Goal: Transaction & Acquisition: Subscribe to service/newsletter

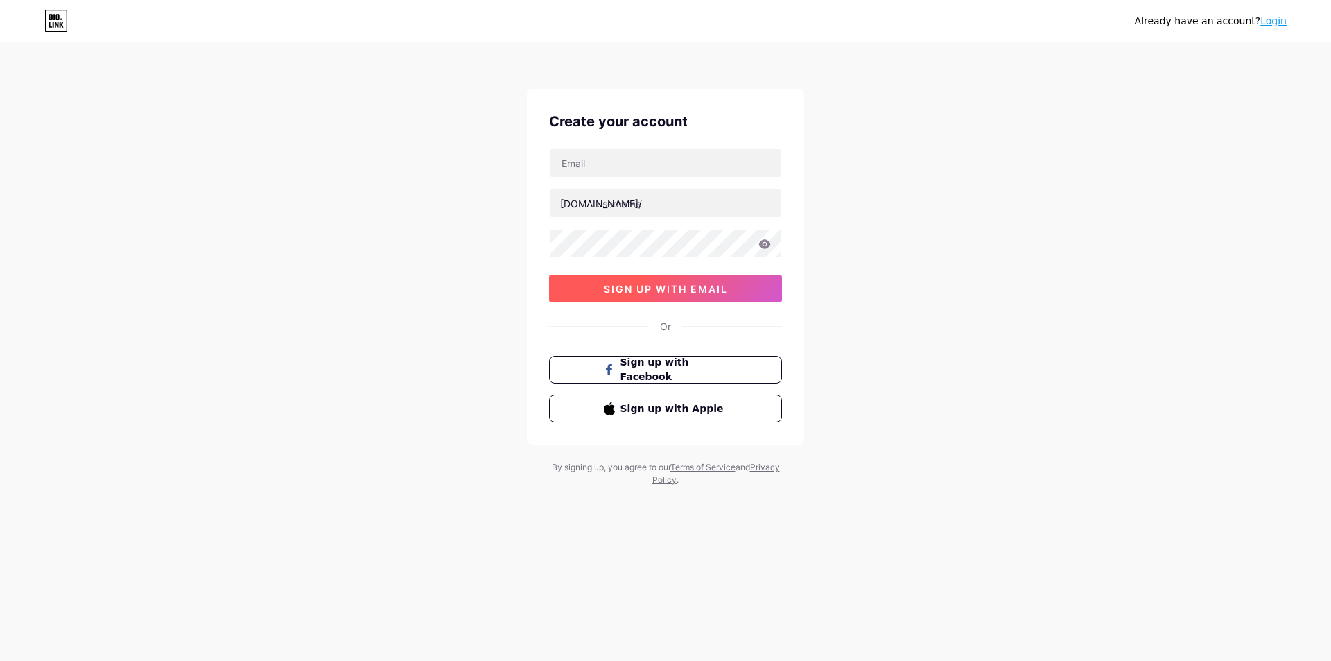
click at [636, 288] on span "sign up with email" at bounding box center [666, 289] width 124 height 12
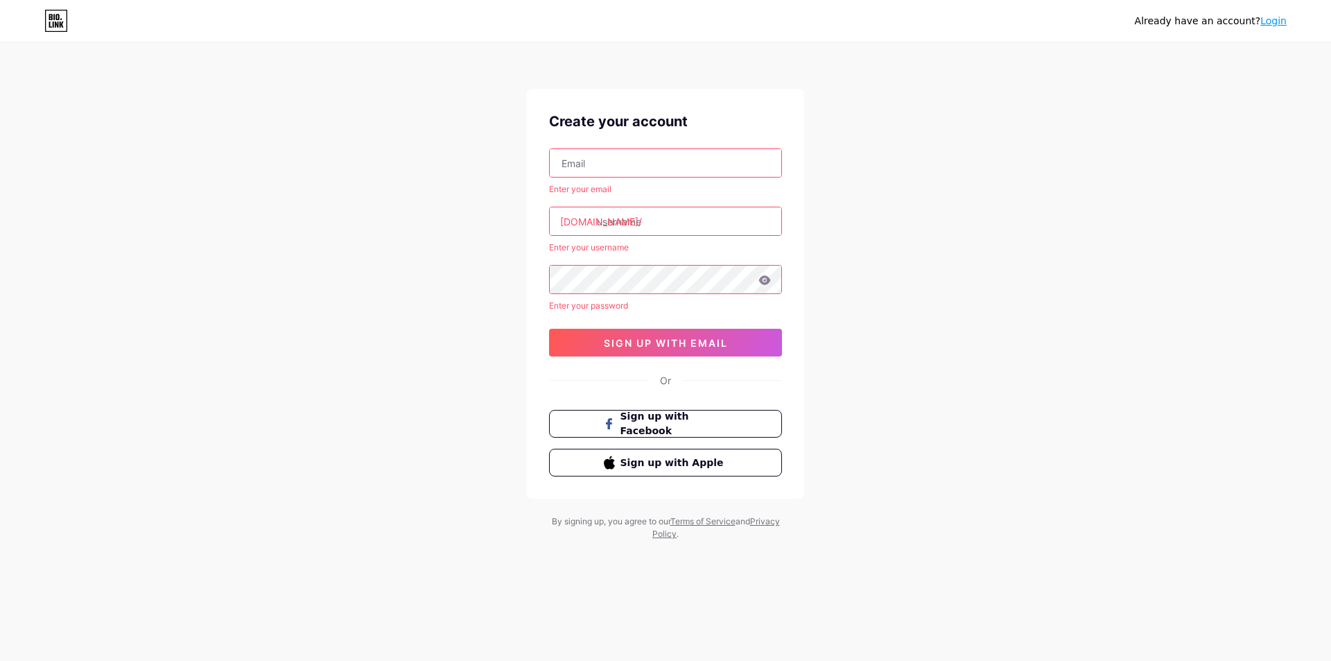
click at [634, 164] on input "text" at bounding box center [666, 163] width 232 height 28
type input "[EMAIL_ADDRESS][DOMAIN_NAME]"
click at [657, 225] on input "text" at bounding box center [666, 221] width 232 height 28
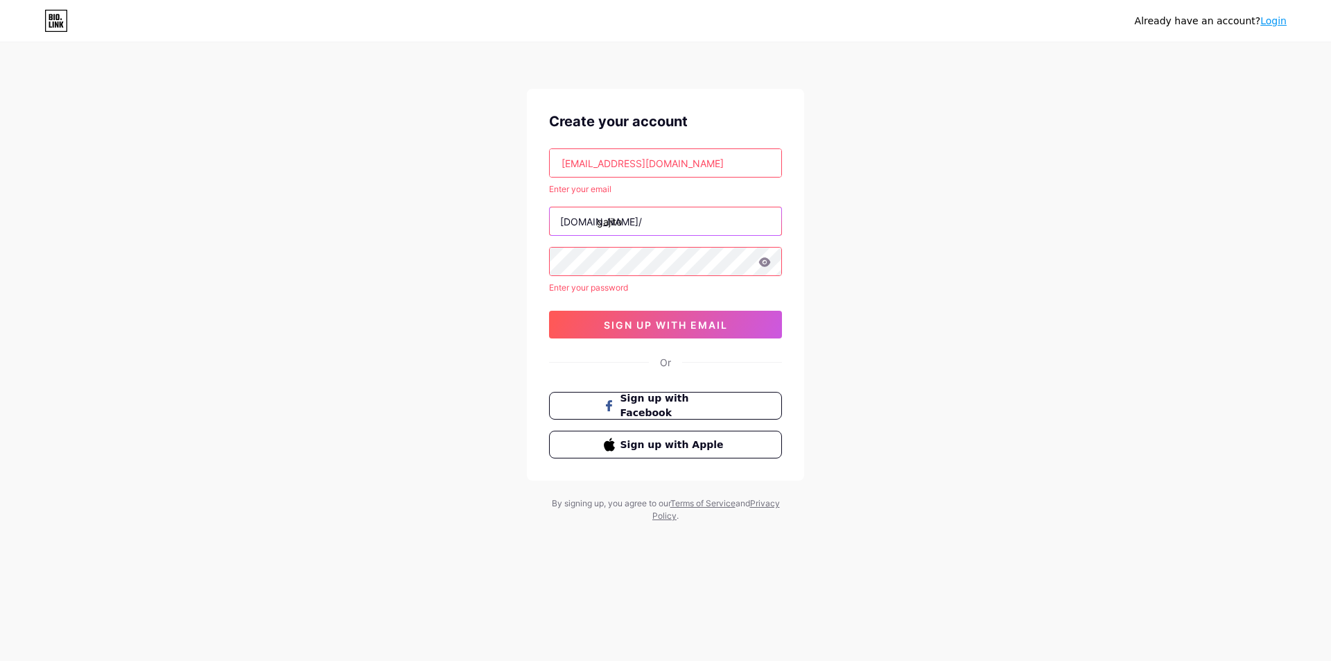
type input "gajito"
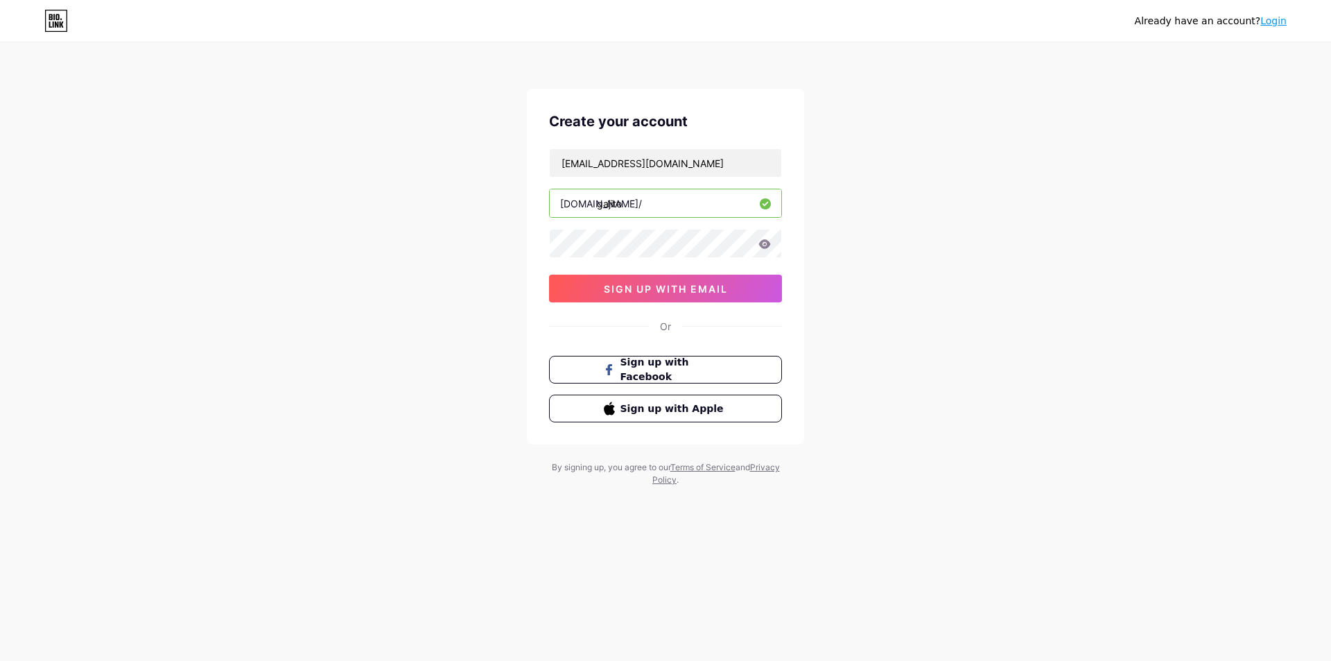
click at [651, 200] on input "gajito" at bounding box center [666, 203] width 232 height 28
type input "g"
type input "gajitoto"
click at [770, 243] on icon at bounding box center [765, 243] width 12 height 9
click at [770, 243] on icon at bounding box center [764, 245] width 14 height 14
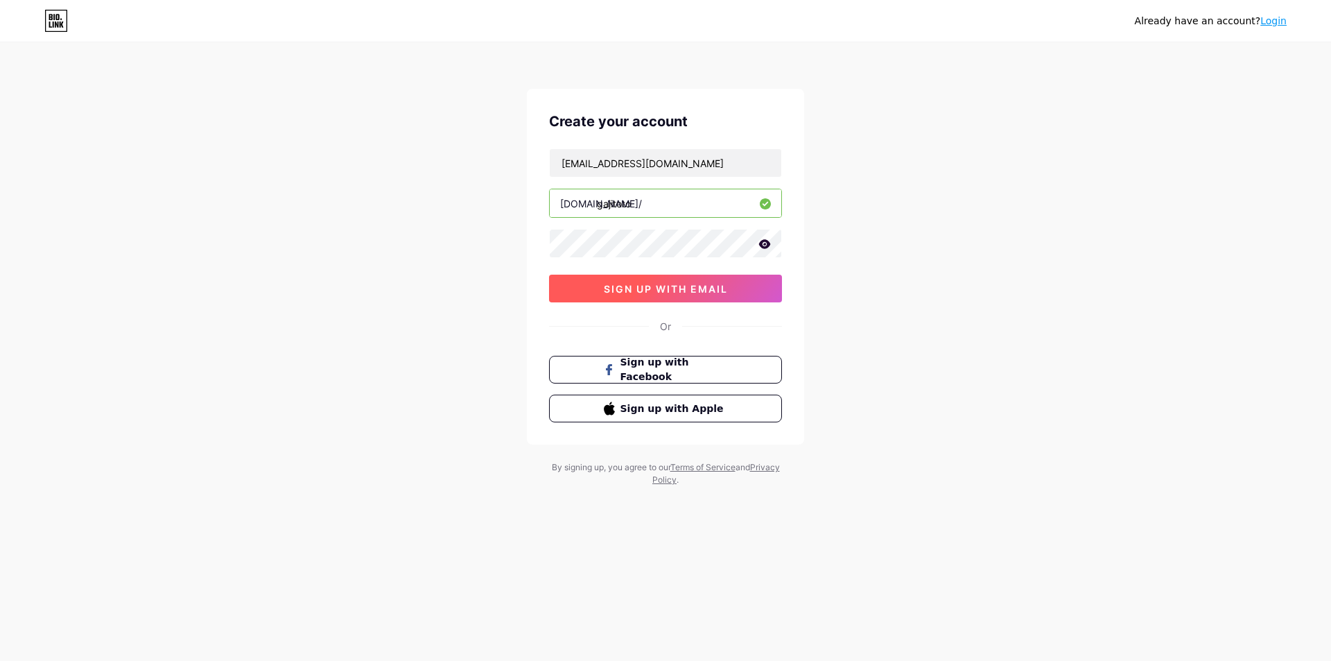
click at [706, 293] on span "sign up with email" at bounding box center [666, 289] width 124 height 12
drag, startPoint x: 642, startPoint y: 204, endPoint x: 543, endPoint y: 205, distance: 99.2
click at [543, 205] on div "Create your account [EMAIL_ADDRESS][DOMAIN_NAME] [DOMAIN_NAME]/ gajitoto 0cAFcW…" at bounding box center [665, 267] width 277 height 356
click at [985, 269] on div "Already have an account? Login Create your account [EMAIL_ADDRESS][DOMAIN_NAME]…" at bounding box center [665, 265] width 1331 height 530
click at [702, 288] on span "sign up with email" at bounding box center [666, 289] width 124 height 12
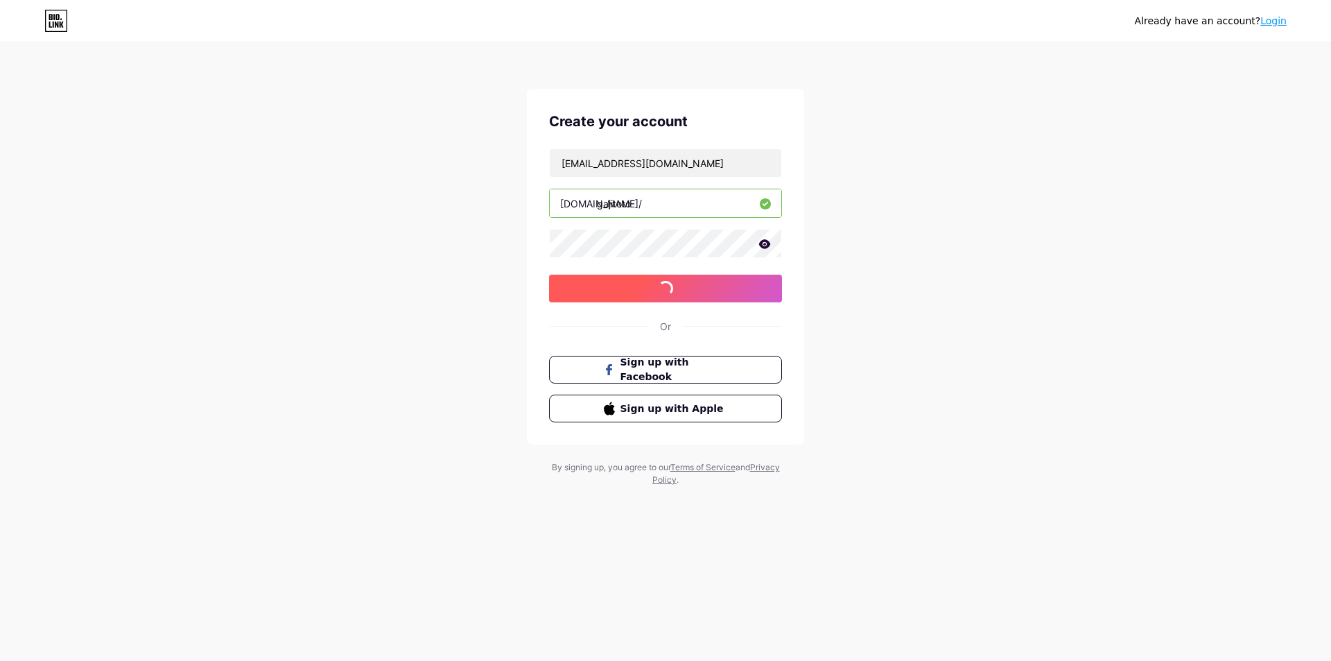
click at [702, 288] on span "sign up with email" at bounding box center [666, 289] width 124 height 12
click at [704, 287] on span "sign up with email" at bounding box center [666, 289] width 124 height 12
click at [764, 248] on icon at bounding box center [765, 243] width 12 height 9
click at [764, 248] on icon at bounding box center [764, 245] width 12 height 10
click at [664, 293] on span at bounding box center [665, 288] width 15 height 15
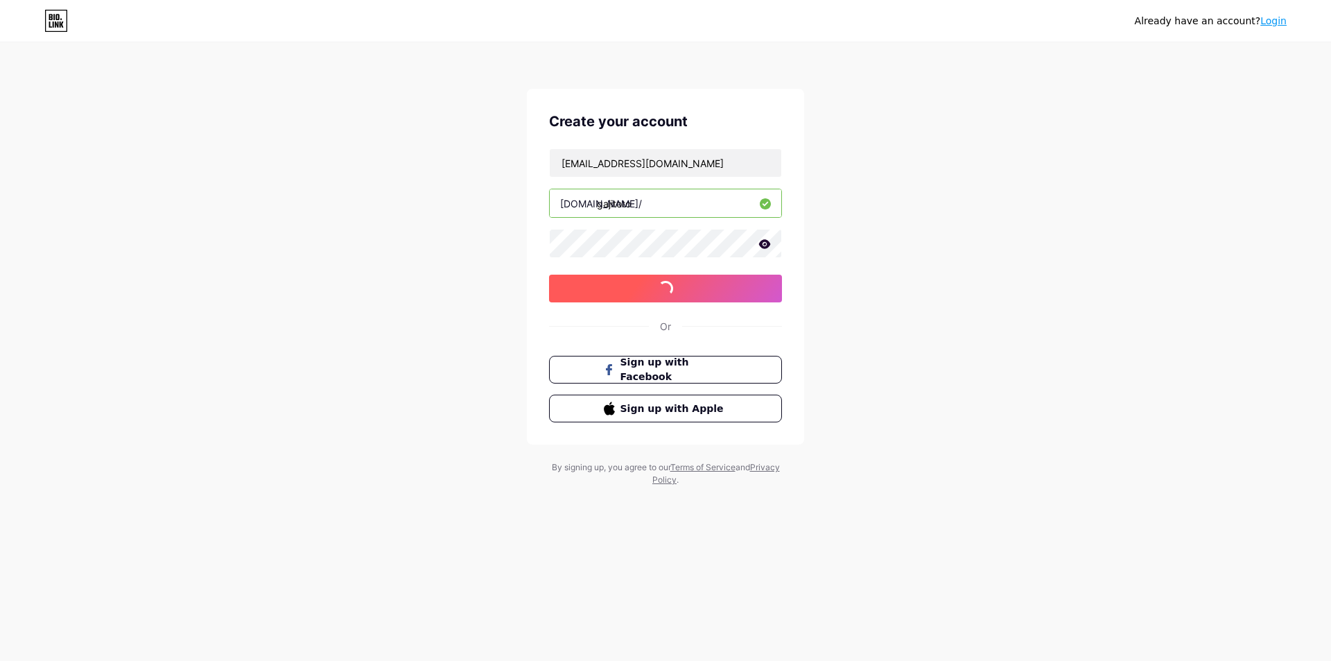
click at [664, 293] on span at bounding box center [665, 288] width 17 height 17
click at [664, 293] on span at bounding box center [665, 288] width 21 height 21
click at [664, 293] on span at bounding box center [665, 288] width 19 height 19
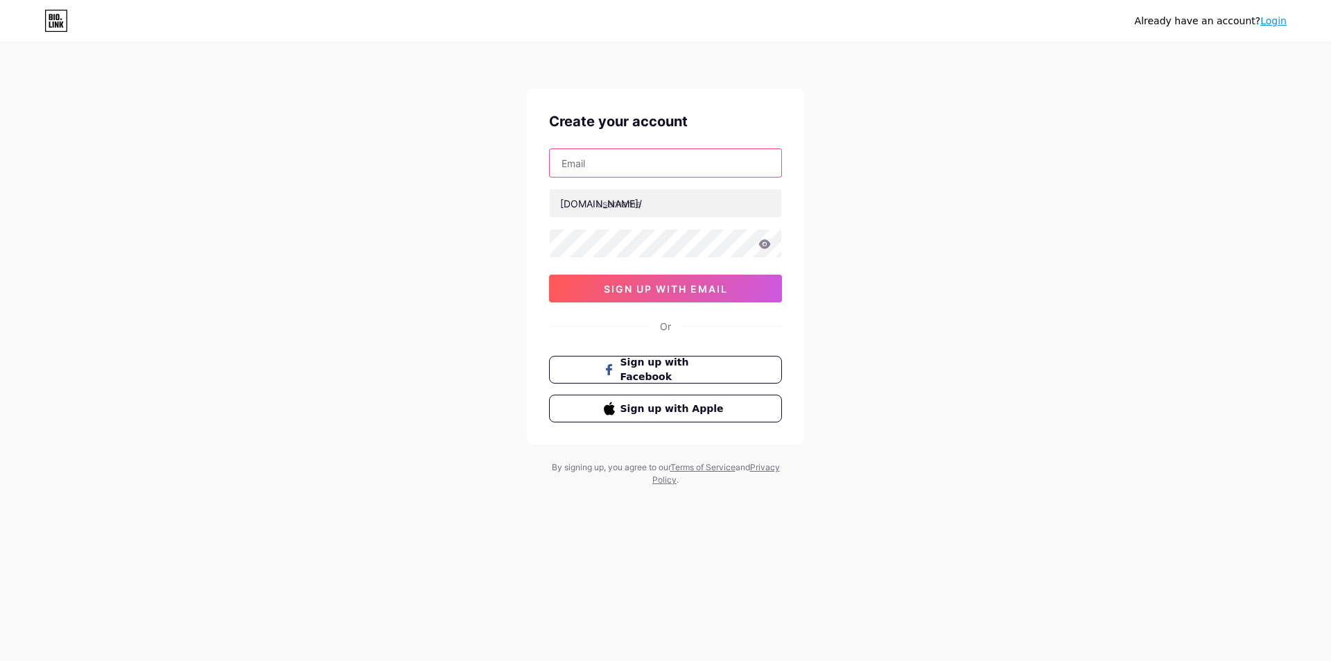
click at [646, 173] on input "text" at bounding box center [666, 163] width 232 height 28
type input "[EMAIL_ADDRESS][DOMAIN_NAME]"
click at [649, 197] on input "text" at bounding box center [666, 203] width 232 height 28
type input "gajitoto"
drag, startPoint x: 865, startPoint y: 404, endPoint x: 871, endPoint y: 381, distance: 23.9
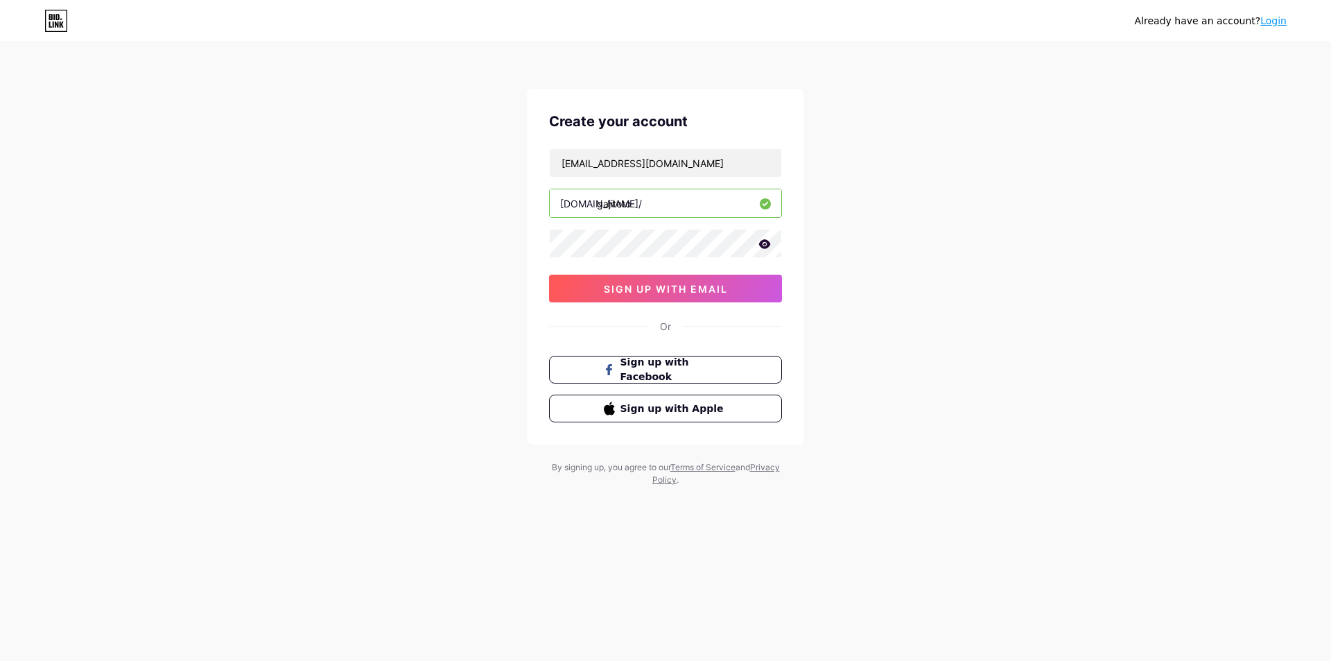
click at [865, 404] on div "Already have an account? Login Create your account duahujan222@gmail.com bio.li…" at bounding box center [665, 265] width 1331 height 530
click at [765, 241] on icon at bounding box center [765, 243] width 12 height 9
click at [765, 241] on icon at bounding box center [764, 245] width 12 height 10
click at [713, 293] on span "sign up with email" at bounding box center [666, 289] width 124 height 12
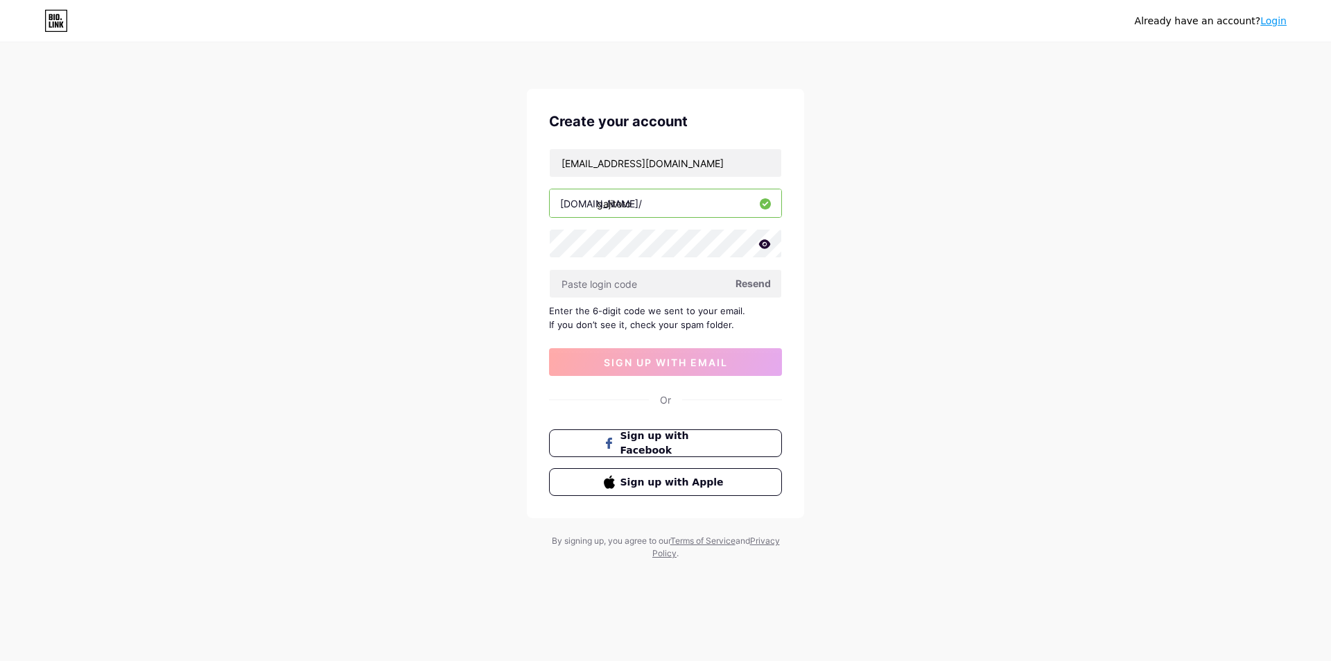
click at [752, 285] on span "Resend" at bounding box center [753, 283] width 35 height 15
click at [625, 290] on input "text" at bounding box center [666, 284] width 232 height 28
paste input "253966"
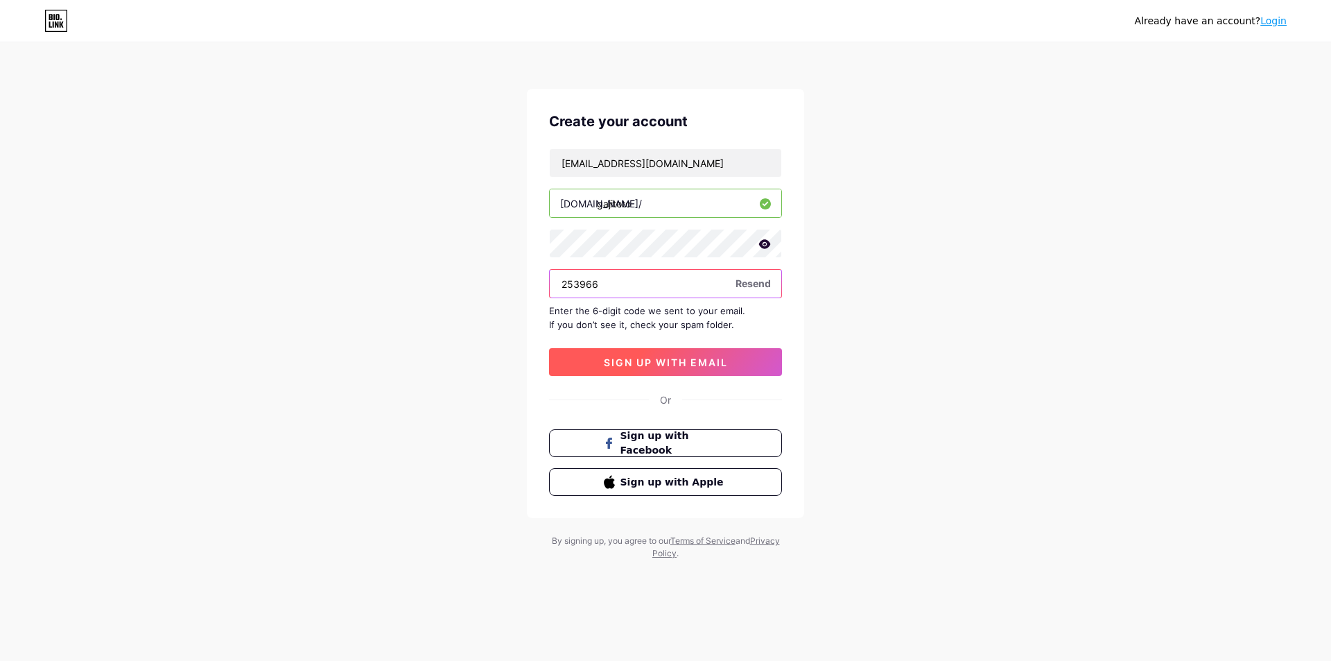
type input "253966"
click at [661, 357] on span "sign up with email" at bounding box center [666, 362] width 124 height 12
click at [769, 248] on icon at bounding box center [764, 244] width 12 height 10
click at [769, 248] on icon at bounding box center [764, 245] width 14 height 14
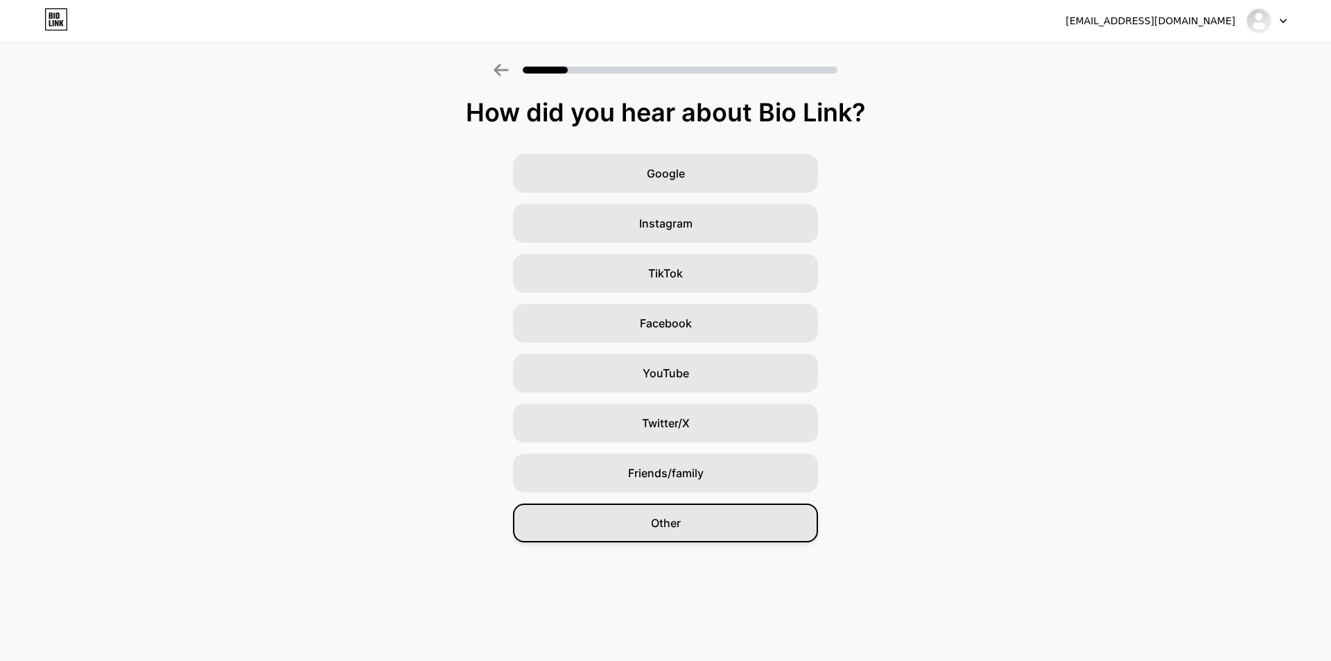
click at [689, 528] on div "Other" at bounding box center [665, 522] width 305 height 39
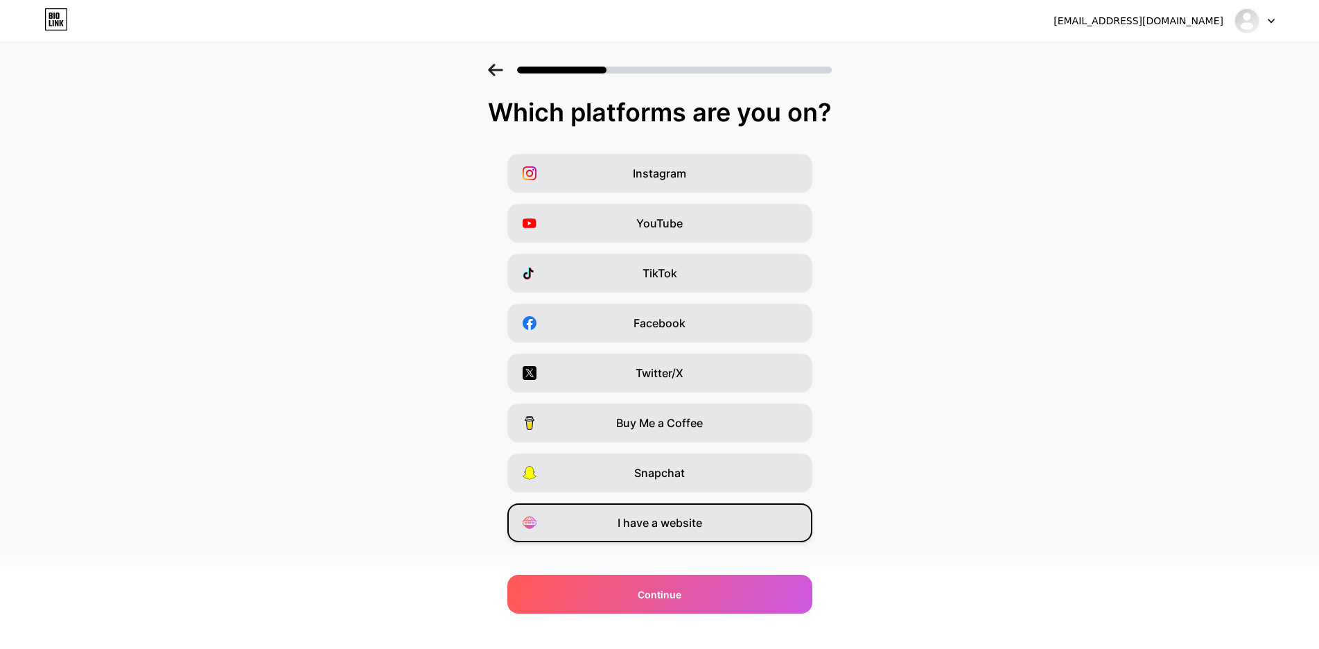
click at [659, 525] on span "I have a website" at bounding box center [660, 522] width 85 height 17
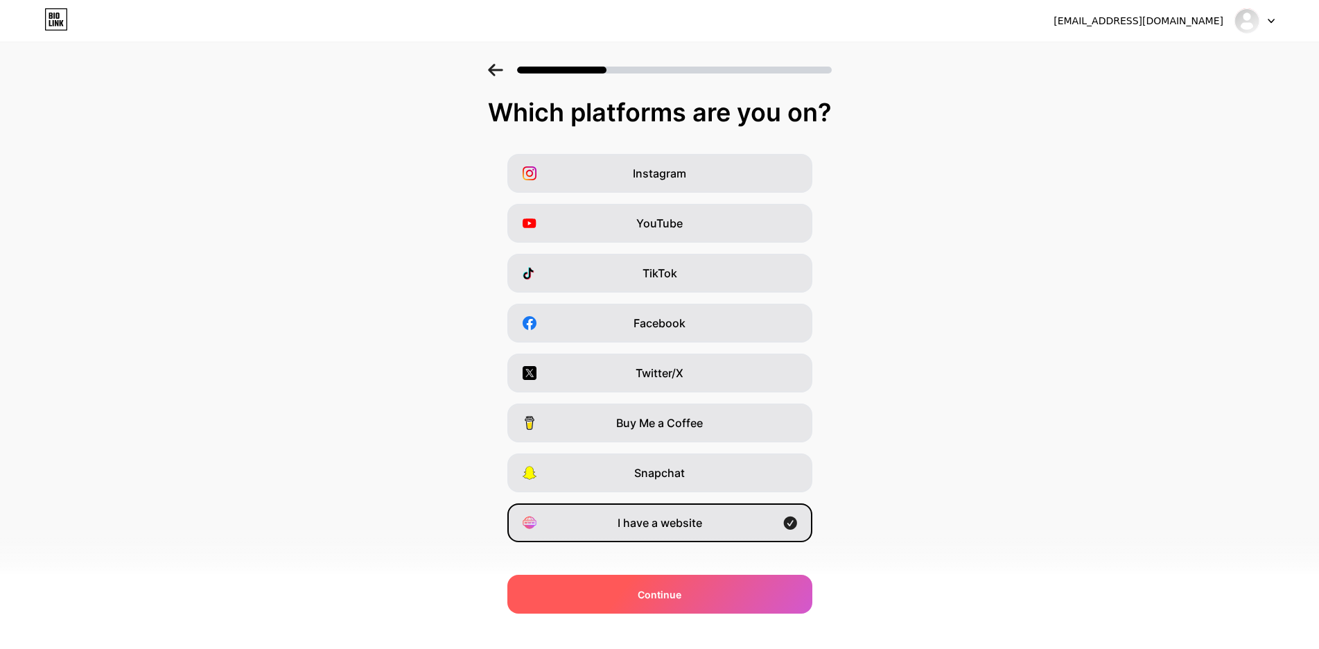
click at [675, 593] on span "Continue" at bounding box center [660, 594] width 44 height 15
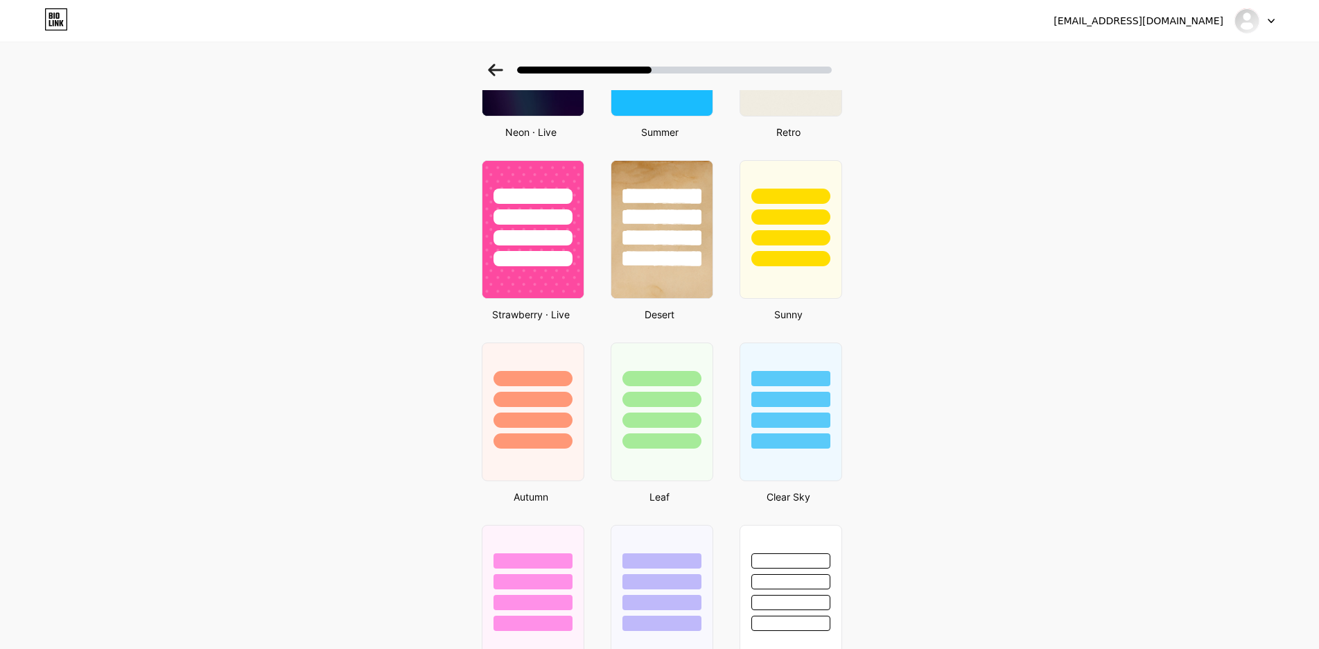
scroll to position [763, 0]
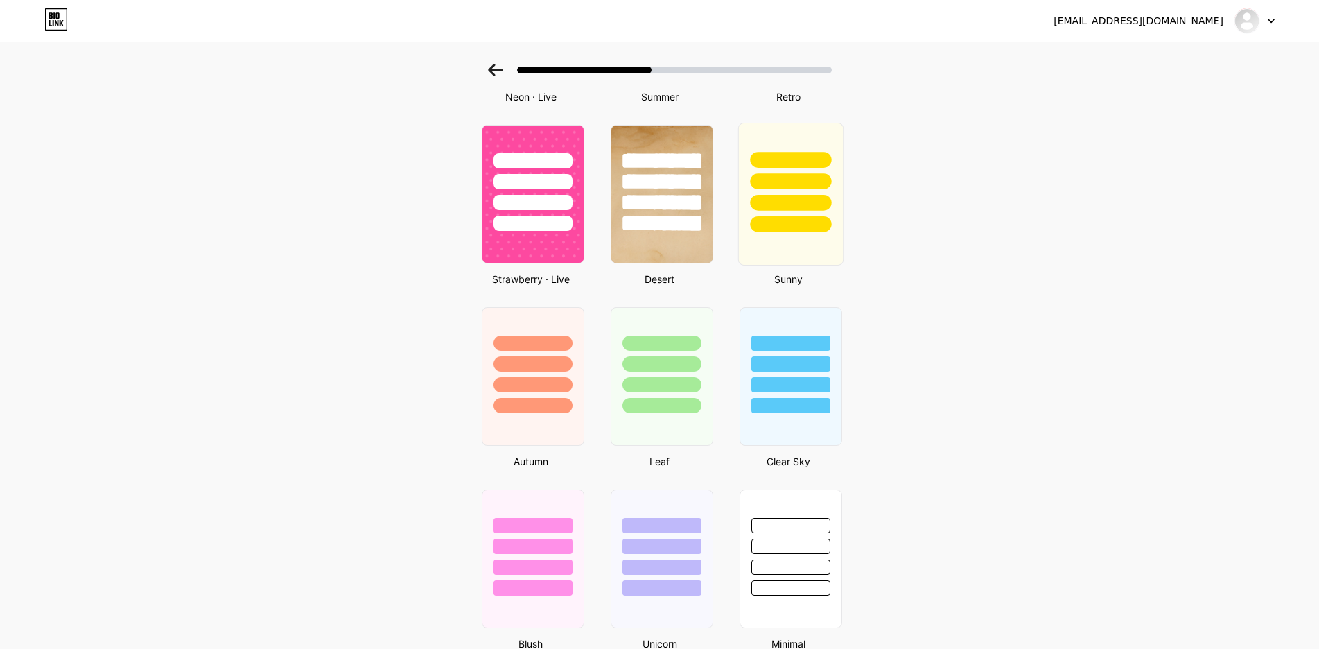
click at [772, 229] on div at bounding box center [790, 224] width 81 height 16
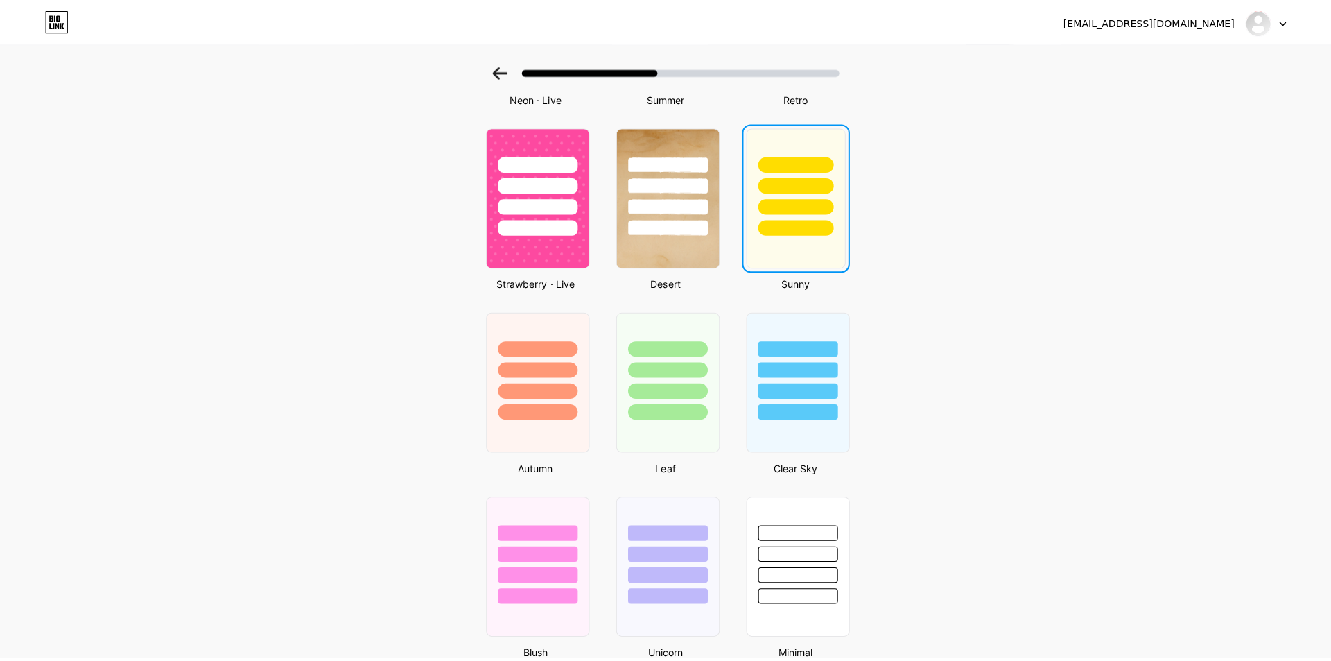
scroll to position [0, 0]
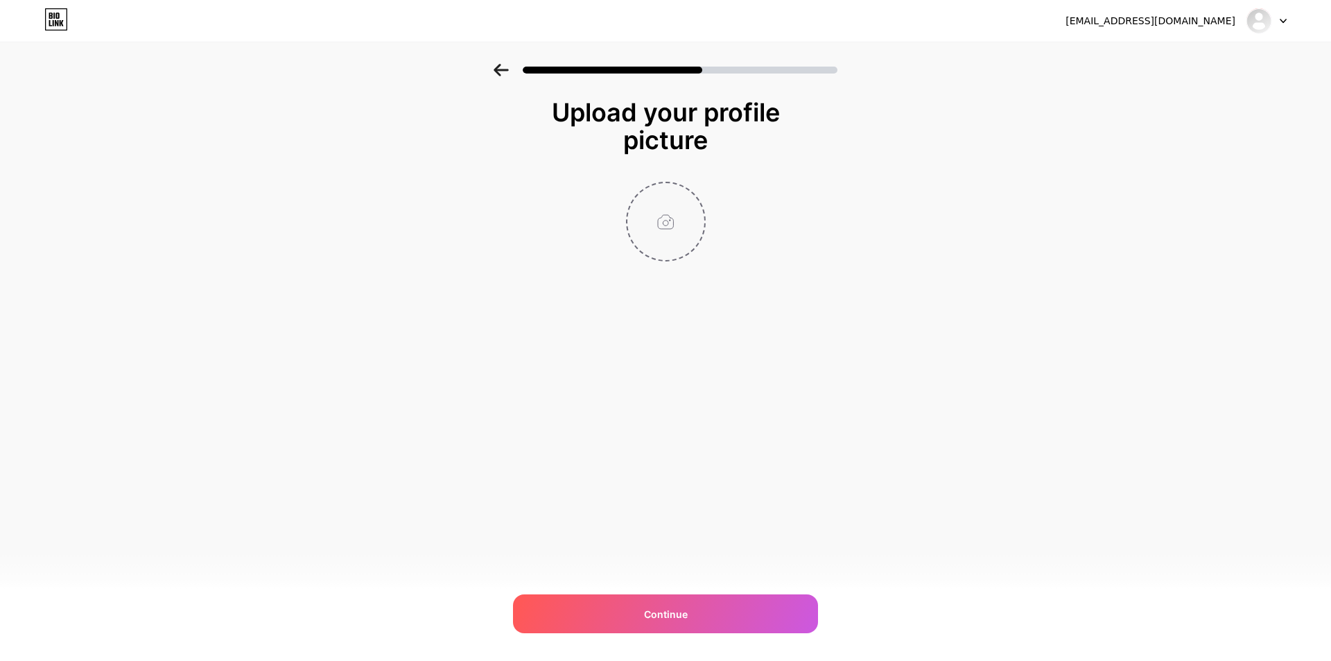
click at [681, 210] on input "file" at bounding box center [665, 221] width 77 height 77
type input "C:\fakepath\R4CHoiWcPXvrEkwD8AxaVa.png"
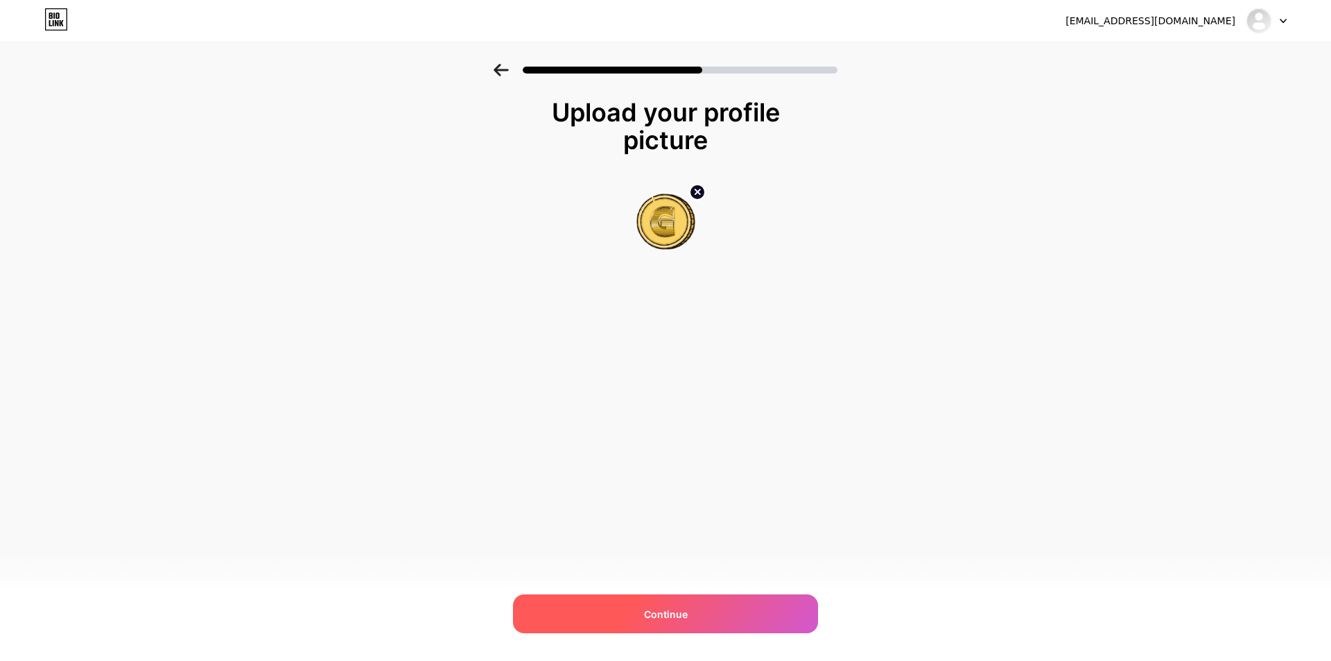
click at [674, 616] on span "Continue" at bounding box center [666, 614] width 44 height 15
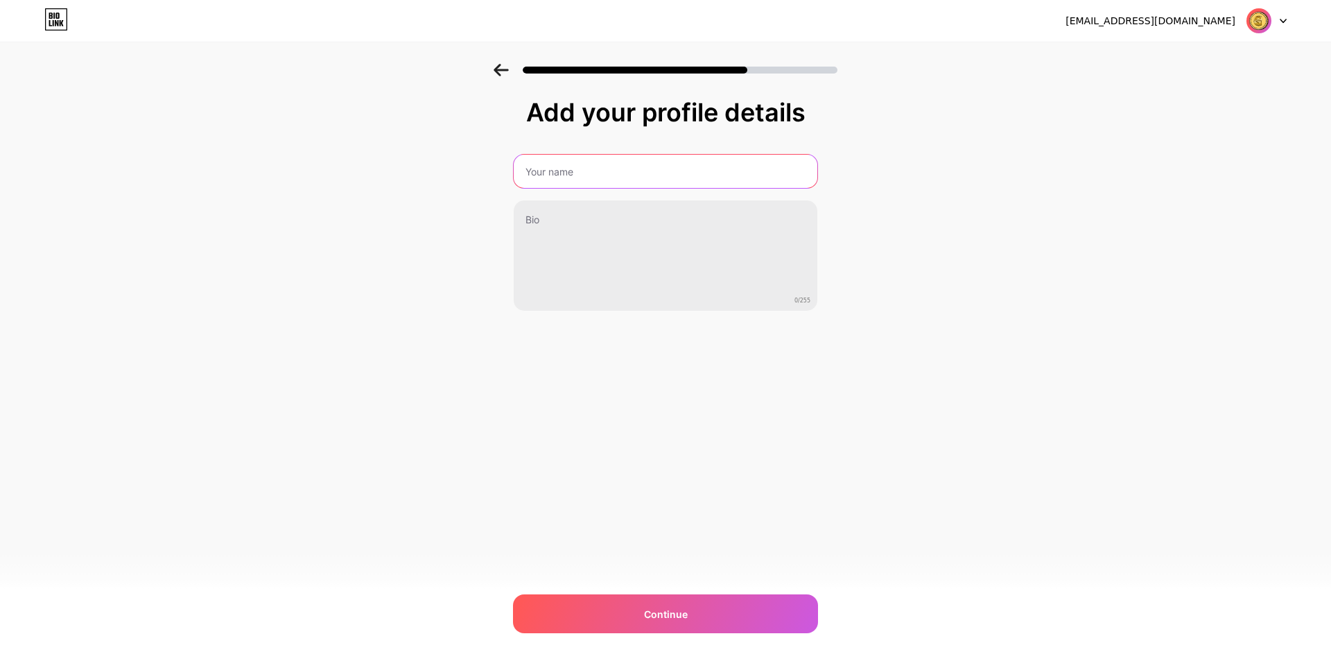
click at [598, 175] on input "text" at bounding box center [666, 171] width 304 height 33
type input "GAJITOTO"
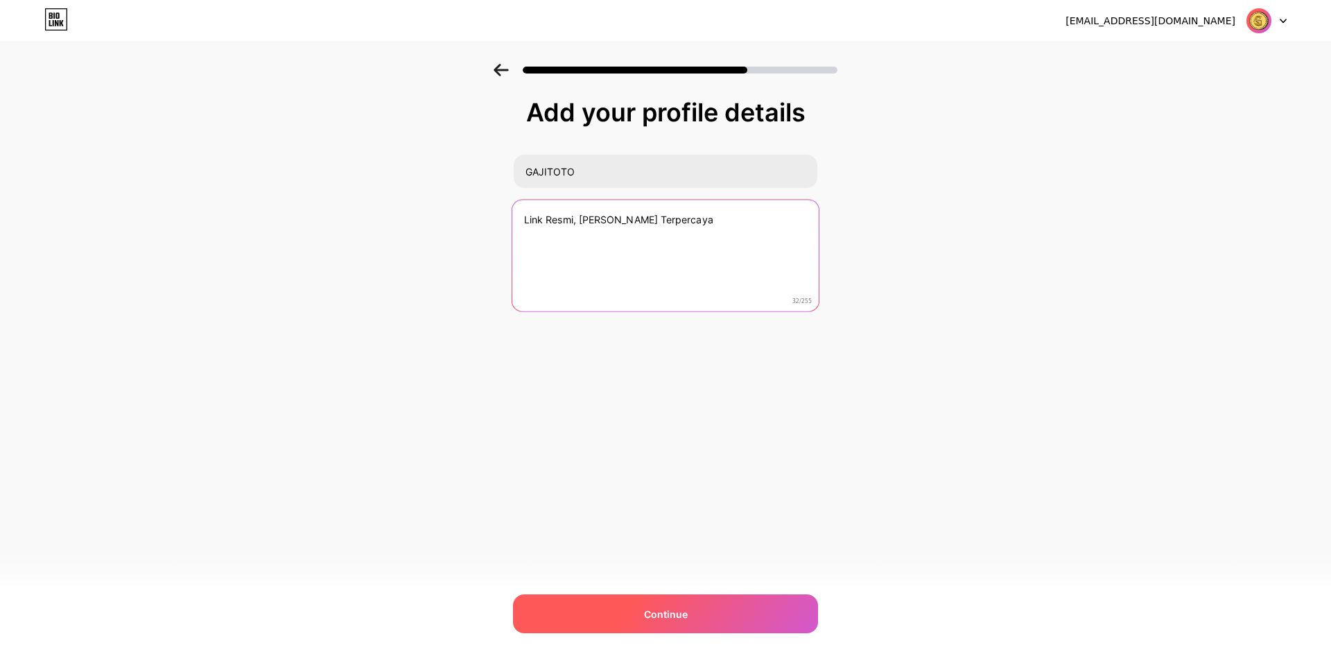
type textarea "Link Resmi, Aman, dan Terpercaya"
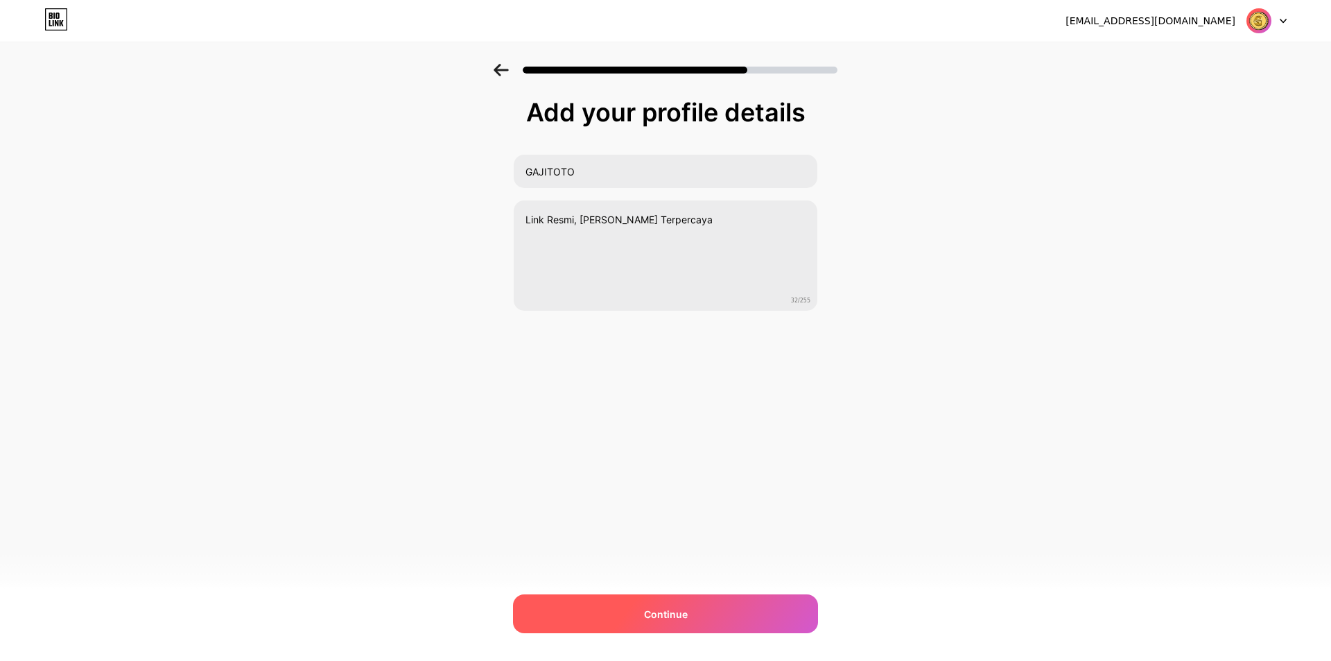
click at [668, 608] on span "Continue" at bounding box center [666, 614] width 44 height 15
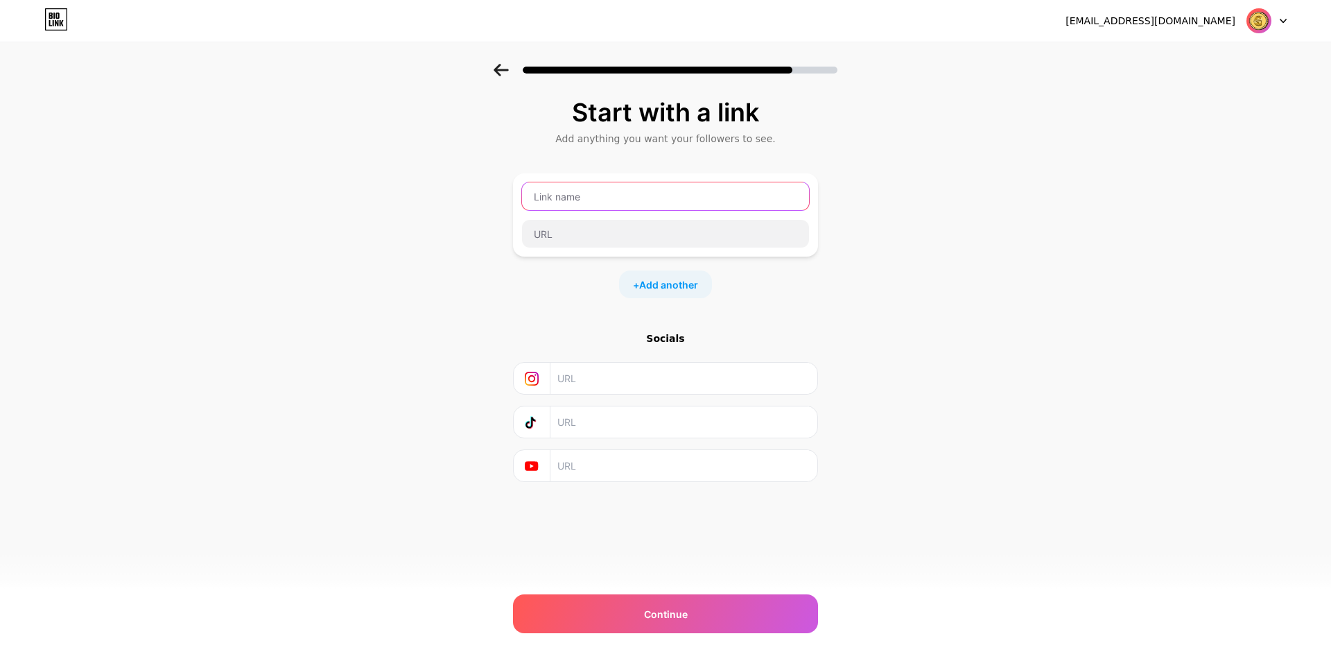
click at [635, 205] on input "text" at bounding box center [665, 196] width 287 height 28
type input "DAFTAR GAJITOTO"
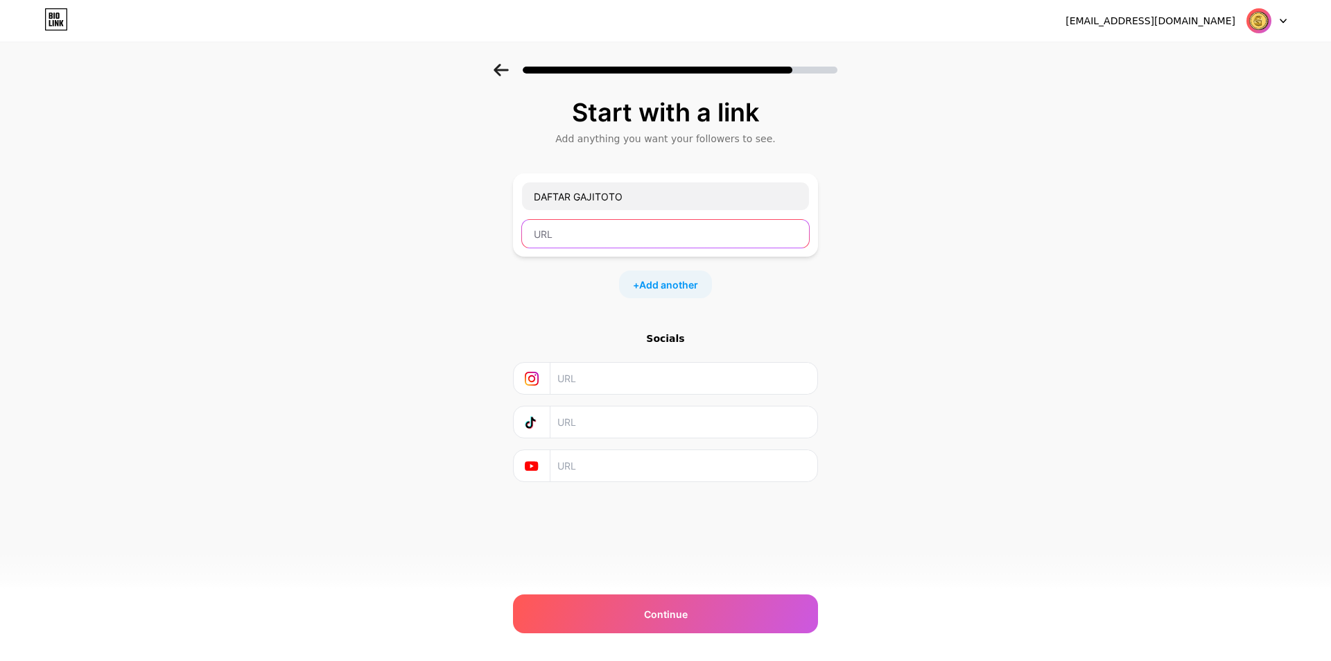
paste input "253966"
type input "2"
paste input "https://gajitoto.pages.dev/"
type input "https://gajitoto.pages.dev/"
click at [662, 288] on span "Add another" at bounding box center [668, 284] width 59 height 15
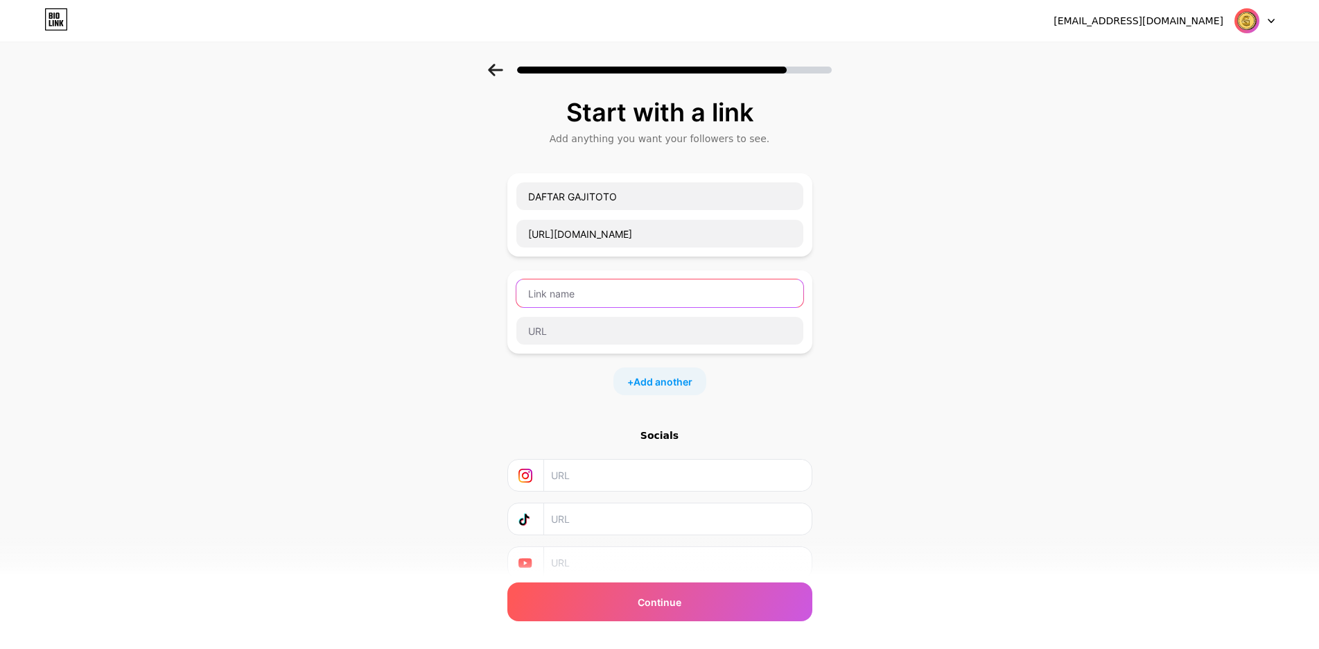
click at [637, 302] on input "text" at bounding box center [660, 293] width 287 height 28
type input "LOGIN GAJITOTO"
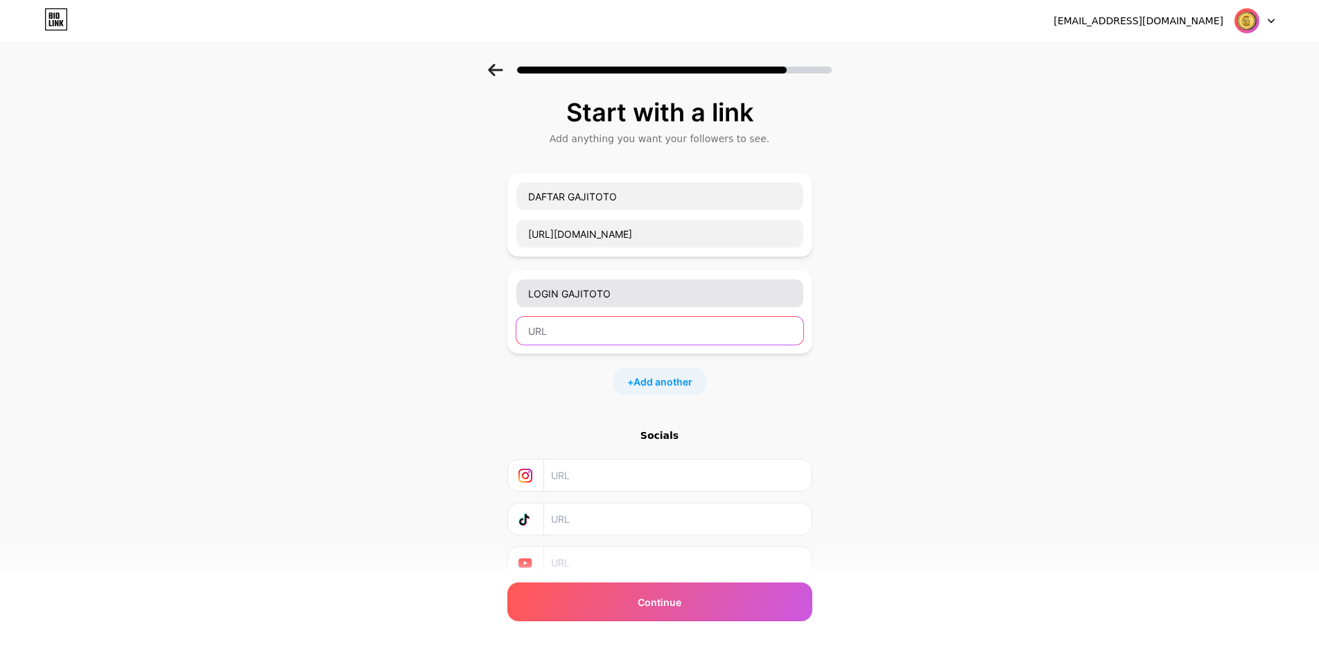
paste input "https://gajitoto.pages.dev/"
type input "https://gajitoto.pages.dev/"
click at [643, 379] on span "Add another" at bounding box center [663, 381] width 59 height 15
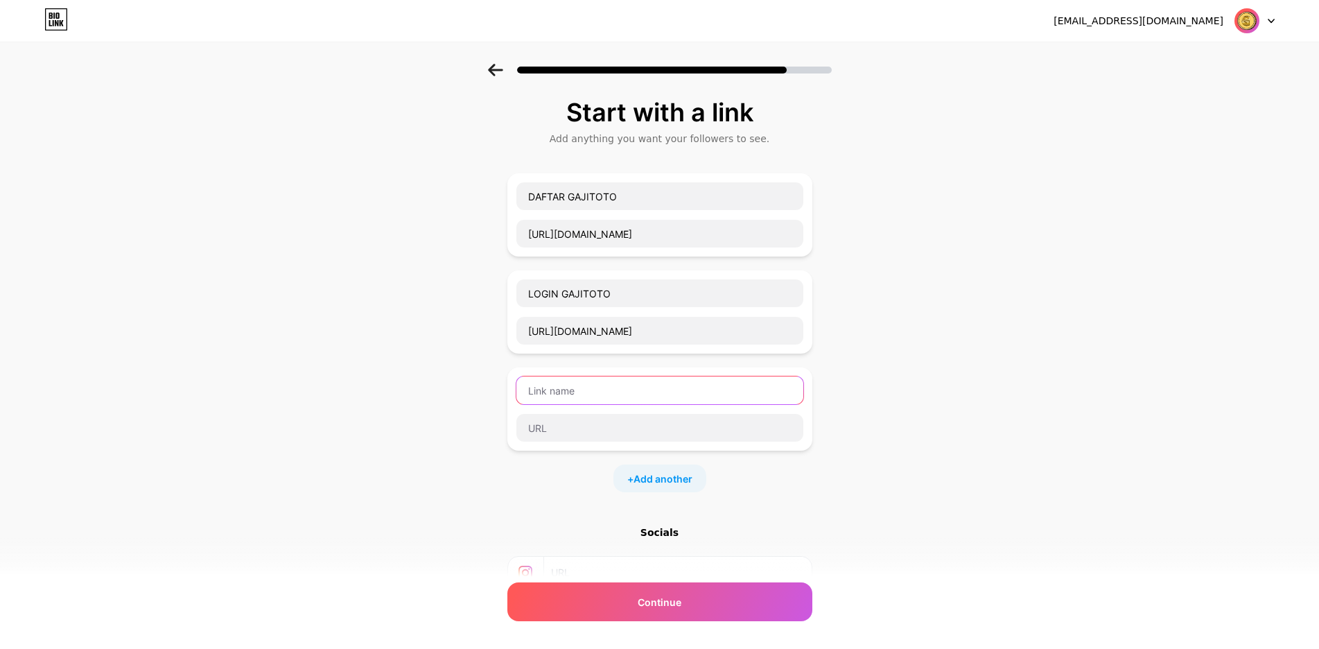
click at [573, 397] on input "text" at bounding box center [660, 390] width 287 height 28
type input "GAJITOTO"
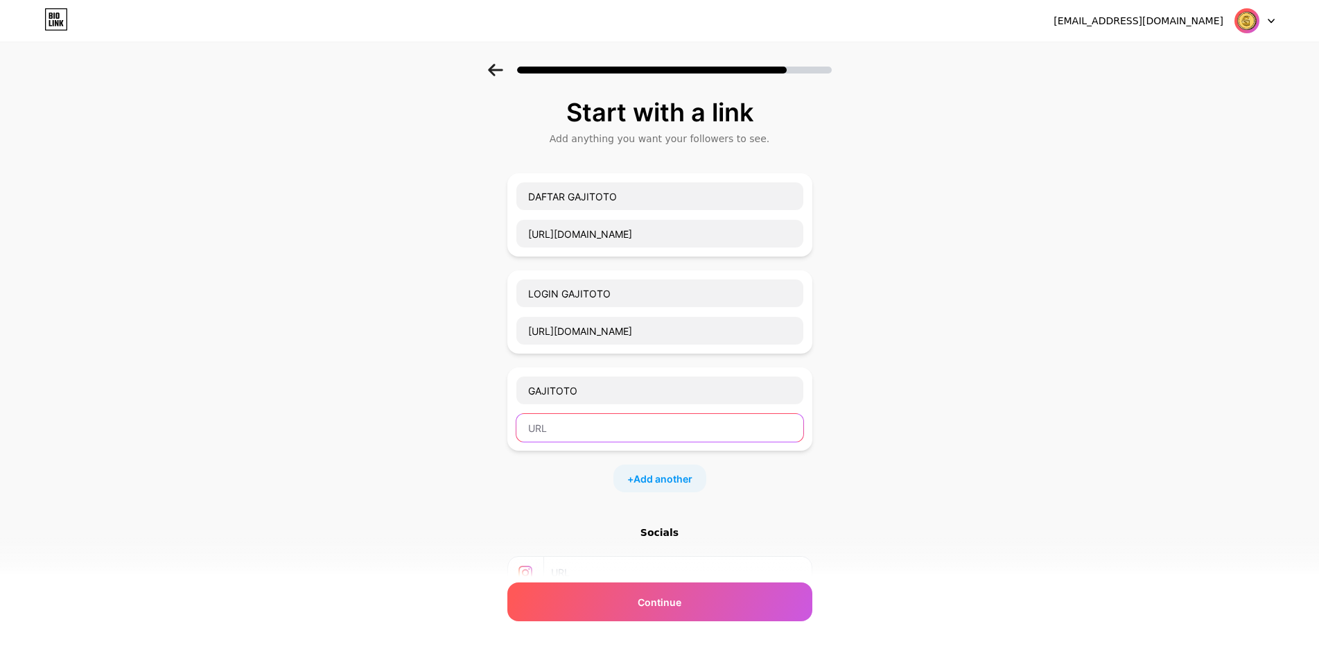
click at [581, 428] on input "text" at bounding box center [660, 428] width 287 height 28
paste input "https://gajitoto.pages.dev/"
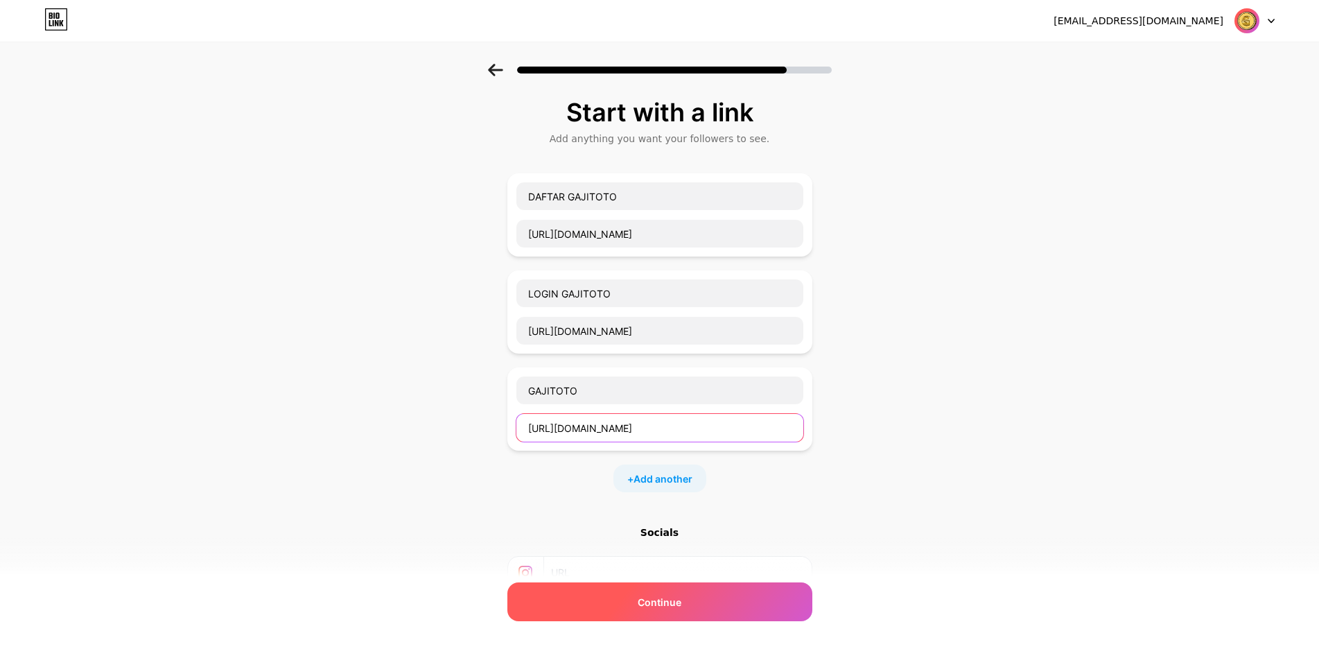
type input "https://gajitoto.pages.dev/"
click at [654, 611] on div "Continue" at bounding box center [659, 601] width 305 height 39
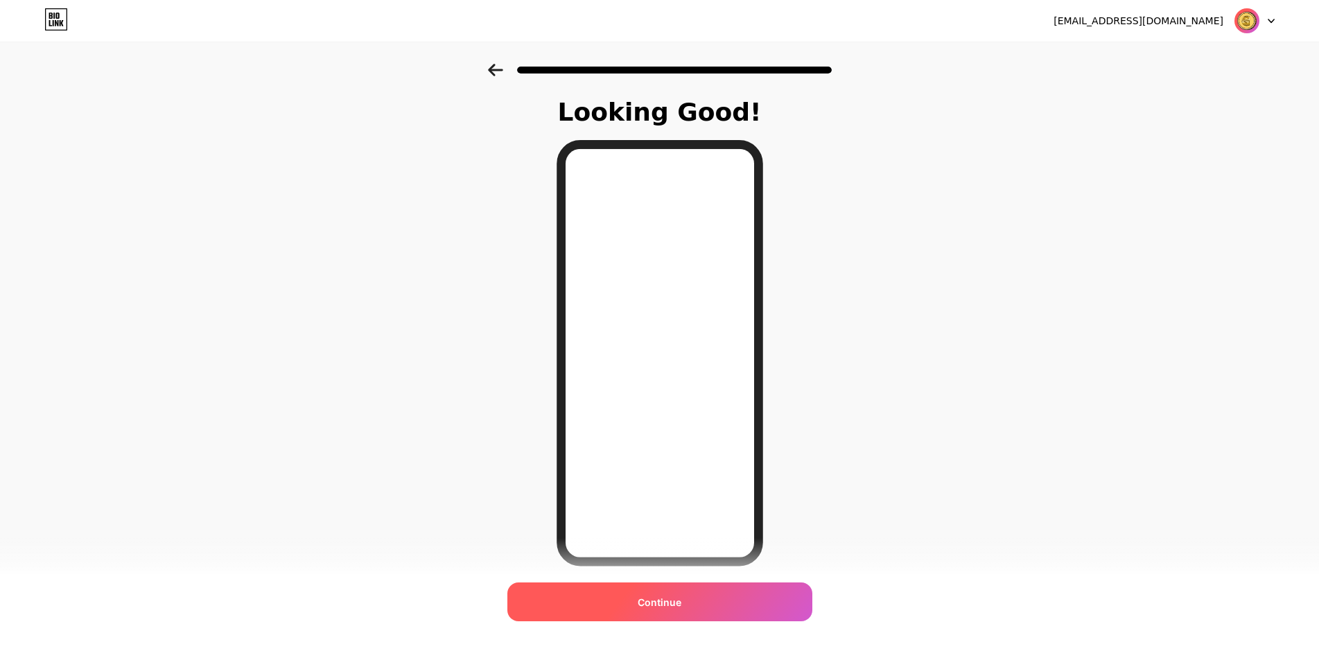
click at [670, 602] on span "Continue" at bounding box center [660, 602] width 44 height 15
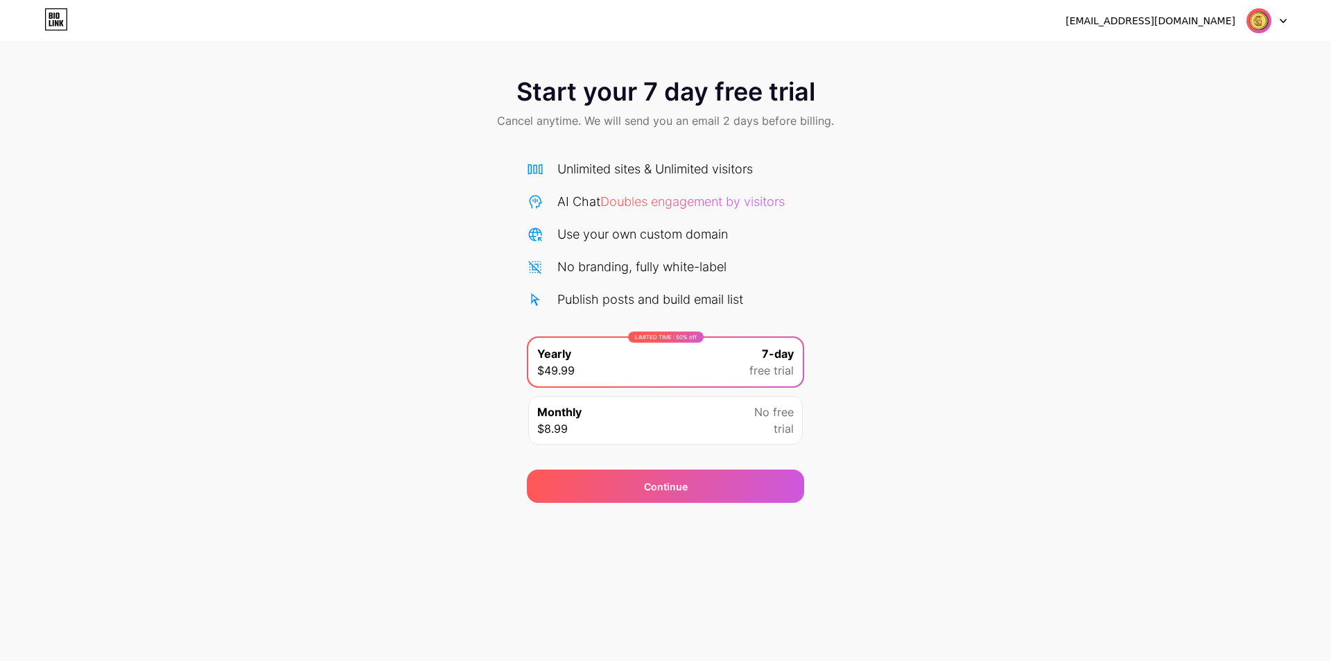
click at [652, 417] on div "Monthly $8.99 No free trial" at bounding box center [665, 420] width 275 height 49
click at [668, 366] on div "LIMITED TIME : 50% off Yearly $49.99 7-day free trial" at bounding box center [665, 362] width 275 height 49
click at [665, 435] on div "Monthly $8.99 No free trial" at bounding box center [665, 420] width 275 height 49
click at [667, 367] on div "LIMITED TIME : 50% off Yearly $49.99 7-day free trial" at bounding box center [665, 362] width 275 height 49
click at [670, 418] on div "Monthly $8.99 No free trial" at bounding box center [665, 420] width 275 height 49
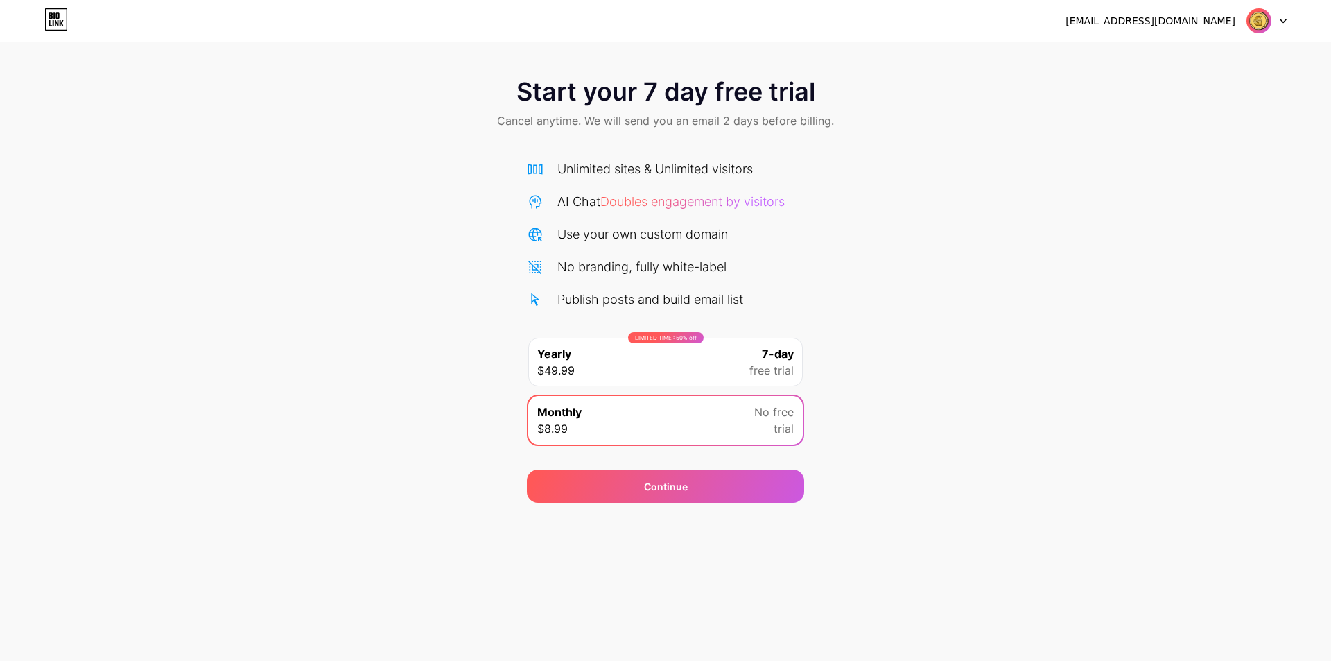
click at [675, 358] on div "LIMITED TIME : 50% off Yearly $49.99 7-day free trial" at bounding box center [665, 362] width 275 height 49
click at [685, 422] on div "Monthly $8.99 No free trial" at bounding box center [665, 420] width 275 height 49
click at [680, 358] on div "LIMITED TIME : 50% off Yearly $49.99 7-day free trial" at bounding box center [665, 362] width 275 height 49
